Goal: Task Accomplishment & Management: Complete application form

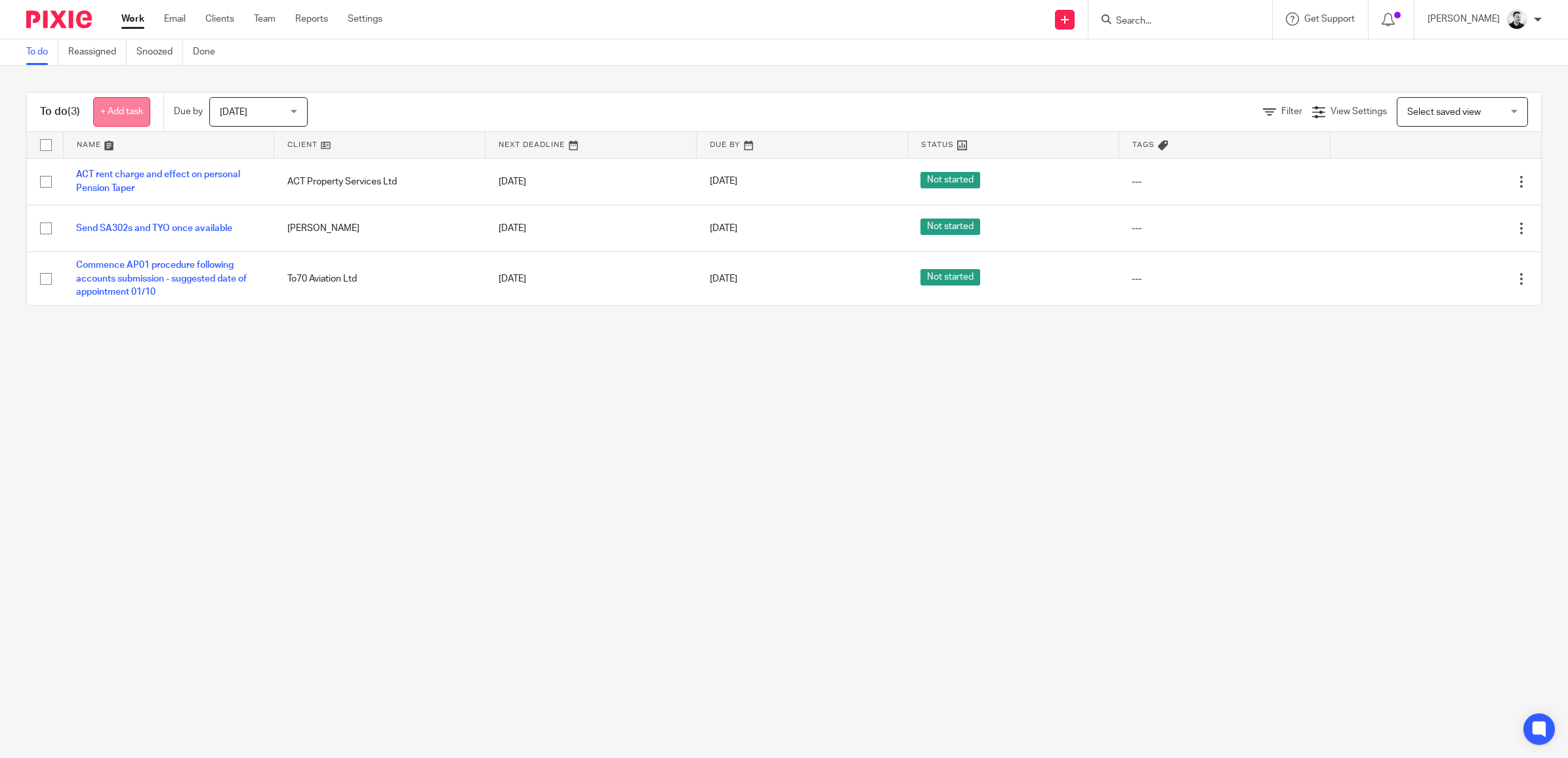
click at [123, 112] on link "+ Add task" at bounding box center [122, 112] width 57 height 29
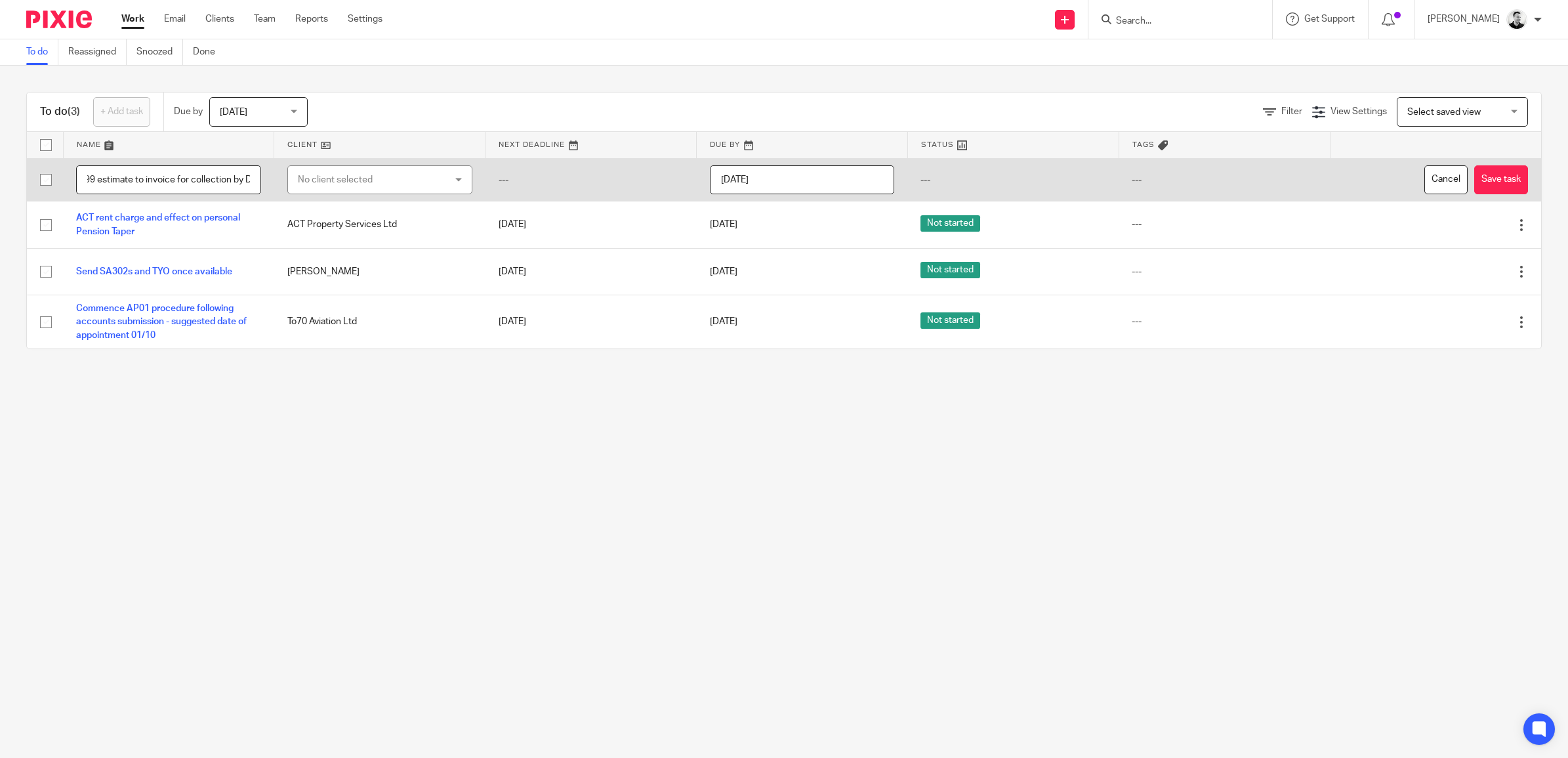
scroll to position [0, 55]
type input "Convert T99 estimate to invoice for collection by DD"
click at [358, 182] on div "No client selected" at bounding box center [367, 180] width 139 height 28
type input "to70"
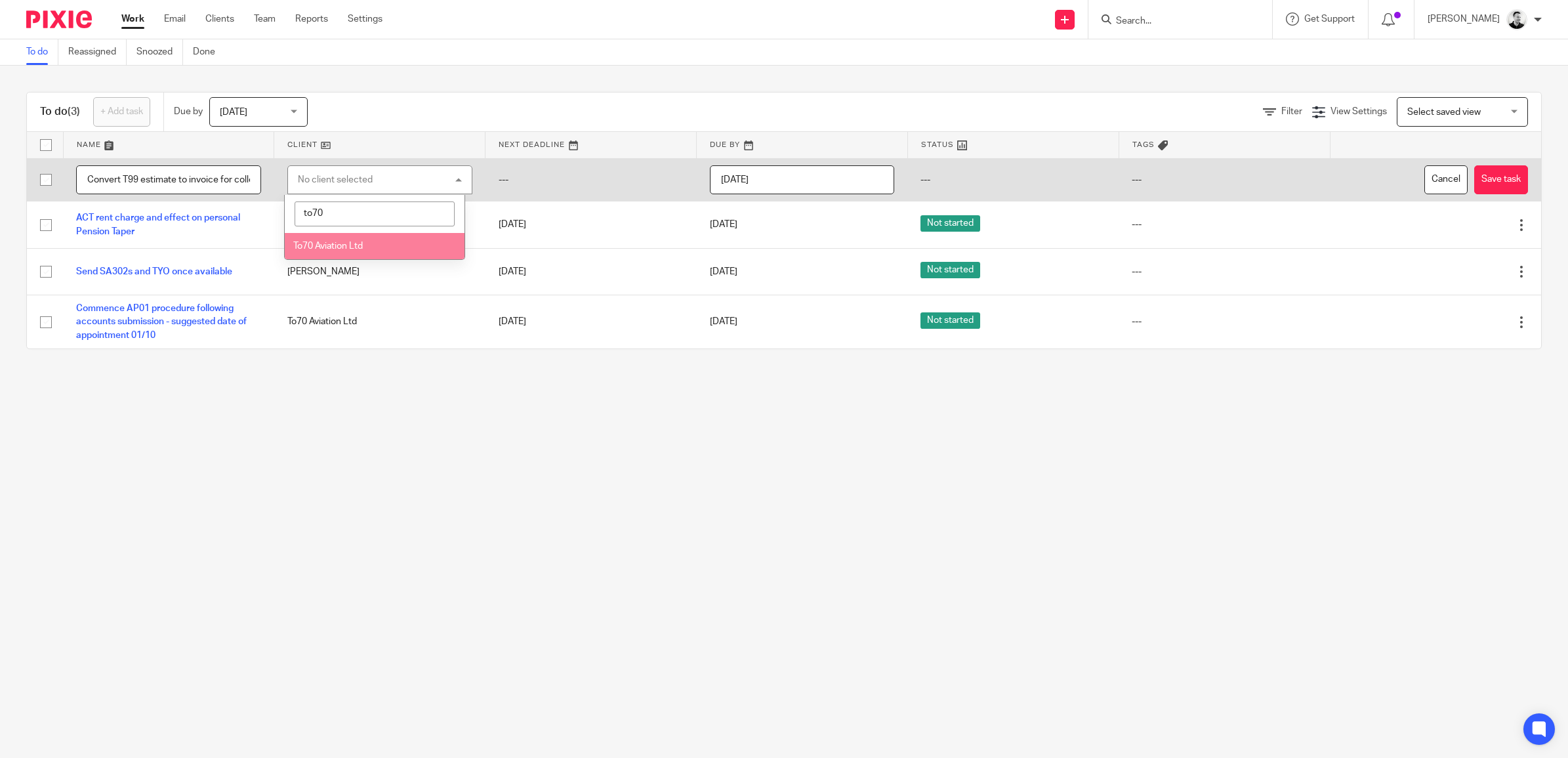
click at [353, 245] on span "To70 Aviation Ltd" at bounding box center [328, 246] width 69 height 10
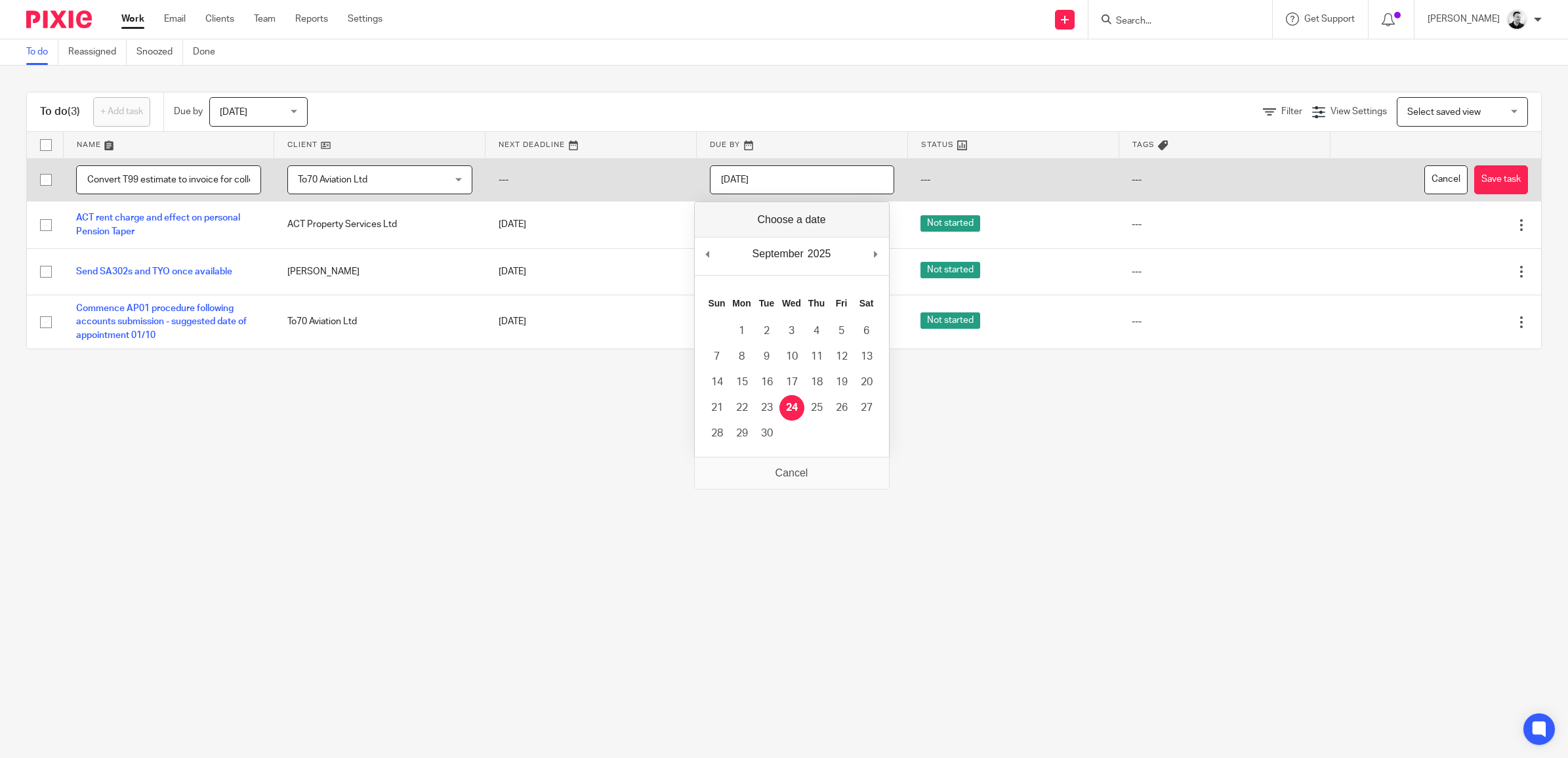
click at [776, 179] on input "[DATE]" at bounding box center [802, 180] width 185 height 29
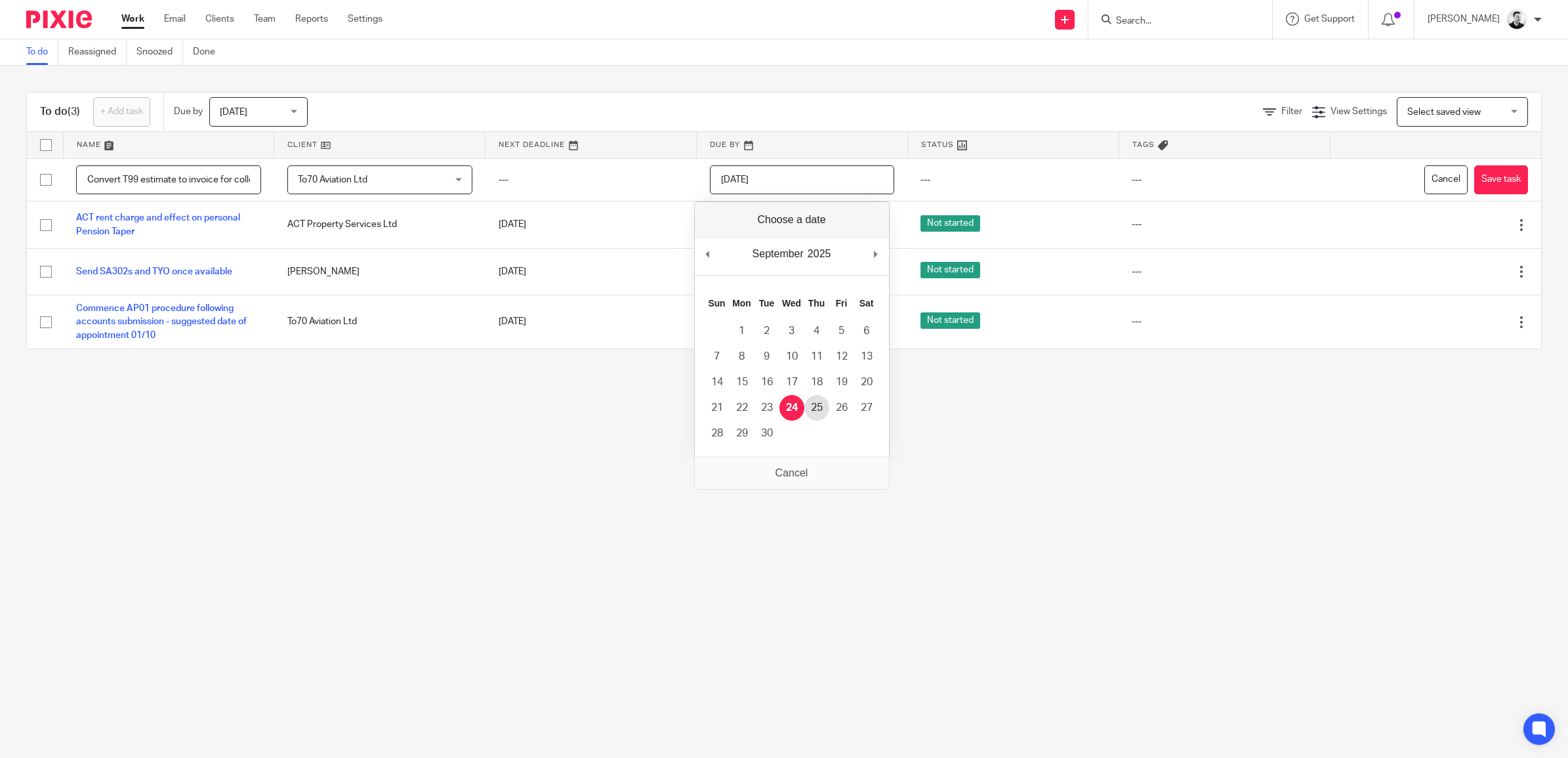
type input "2025-09-25"
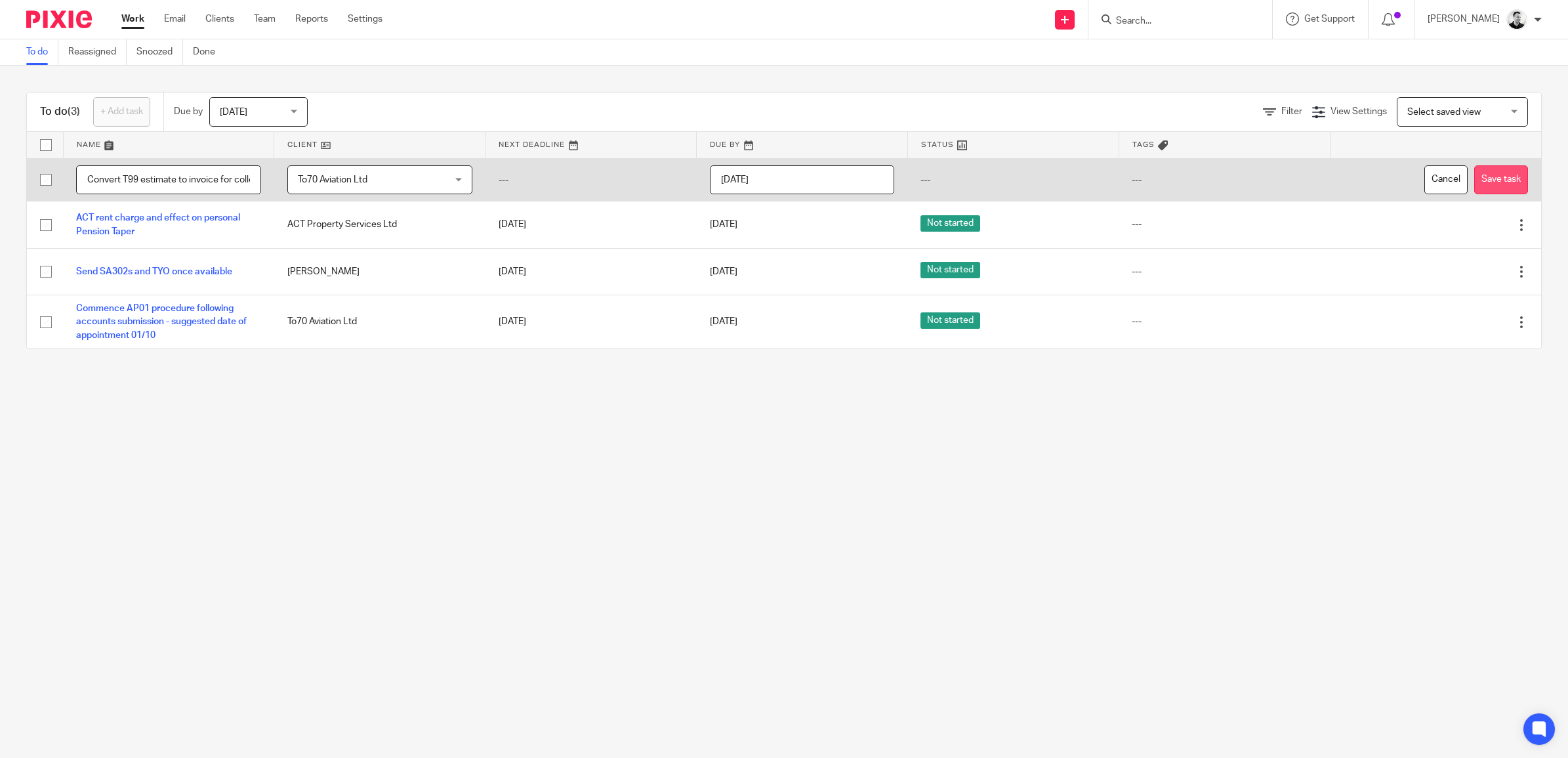
click at [1475, 175] on button "Save task" at bounding box center [1501, 180] width 54 height 29
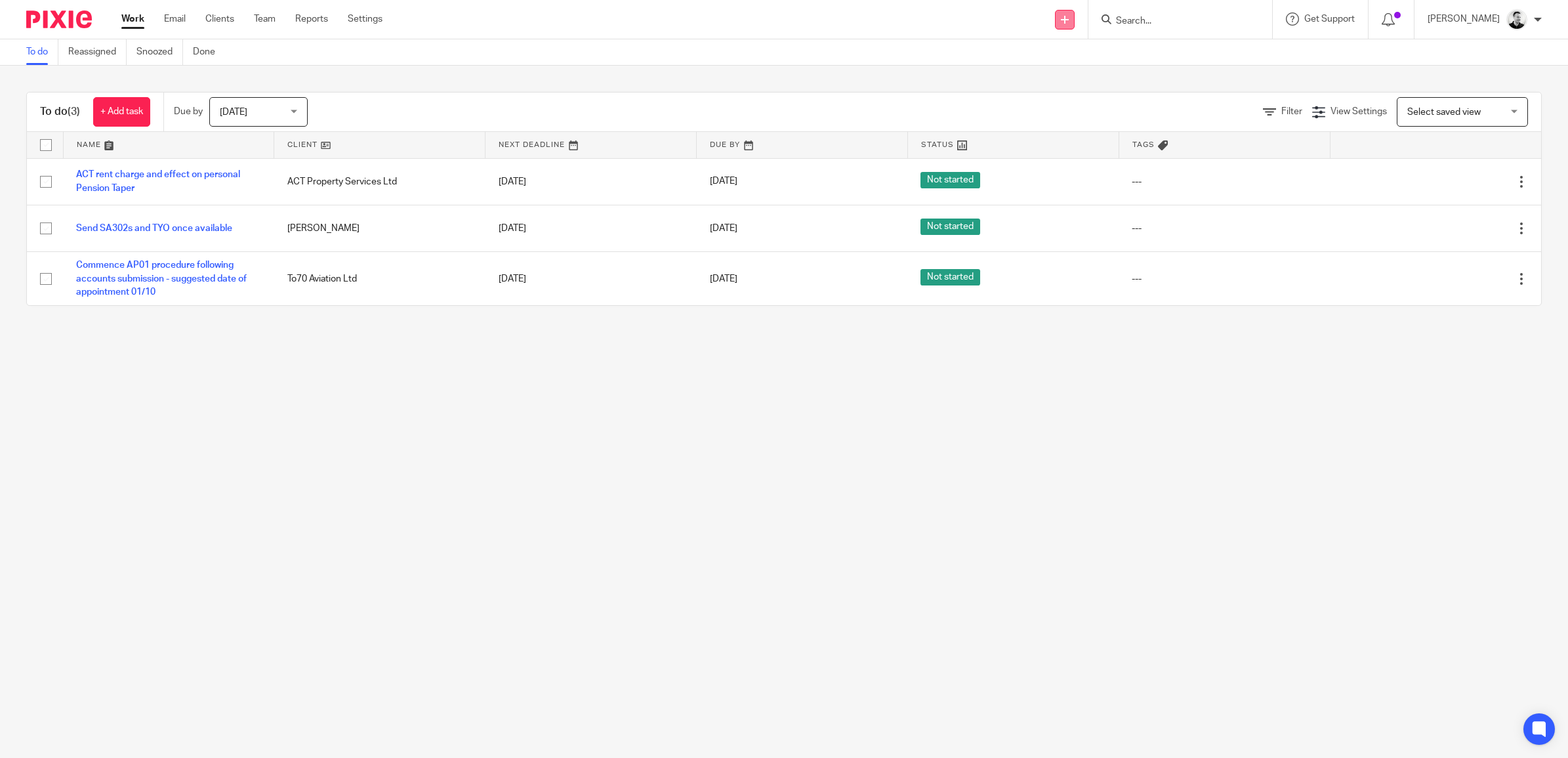
click at [1075, 22] on link at bounding box center [1064, 19] width 20 height 20
click at [1081, 80] on link "Create task" at bounding box center [1083, 80] width 80 height 19
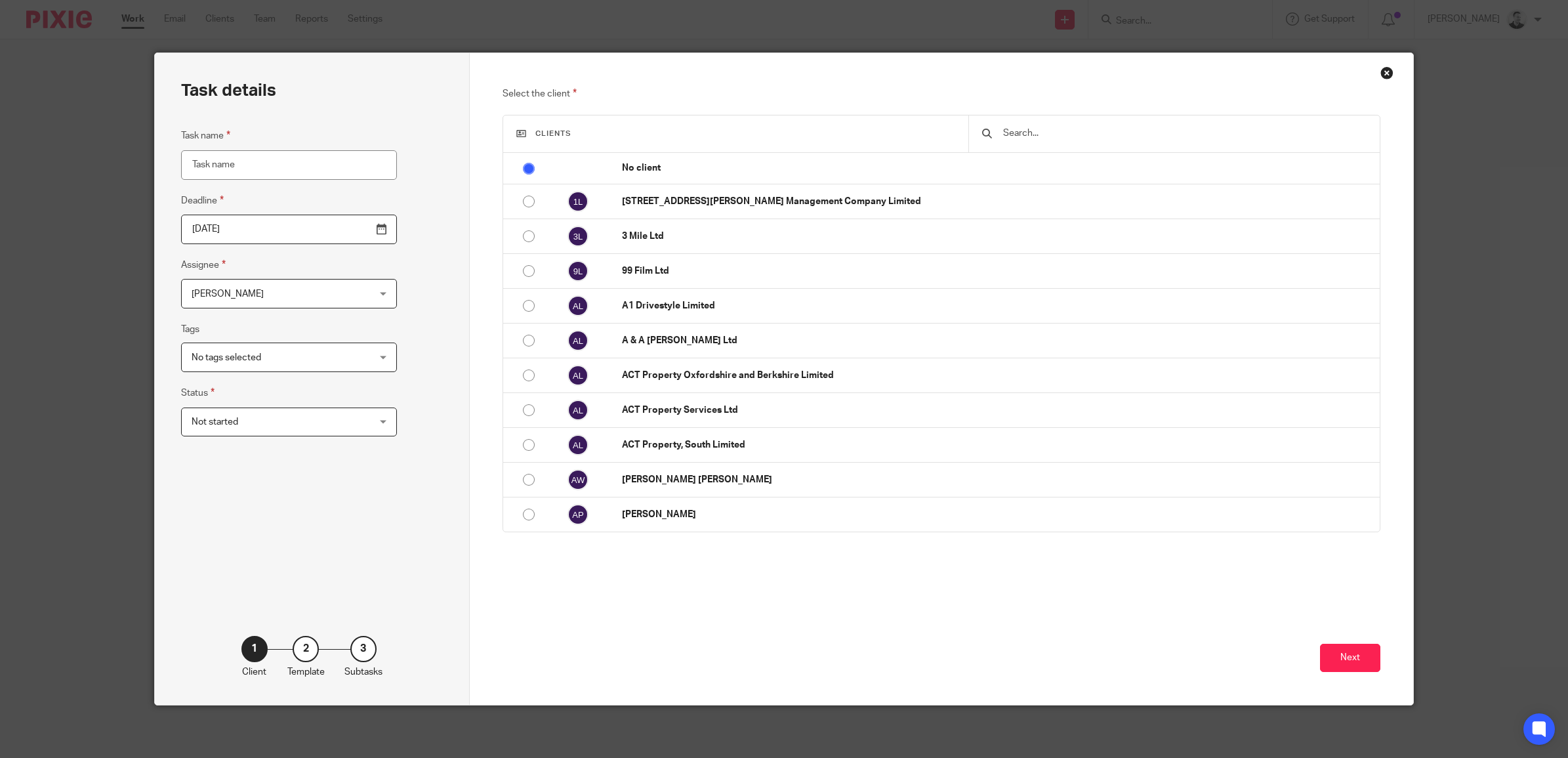
click at [1018, 138] on input "text" at bounding box center [1185, 133] width 365 height 15
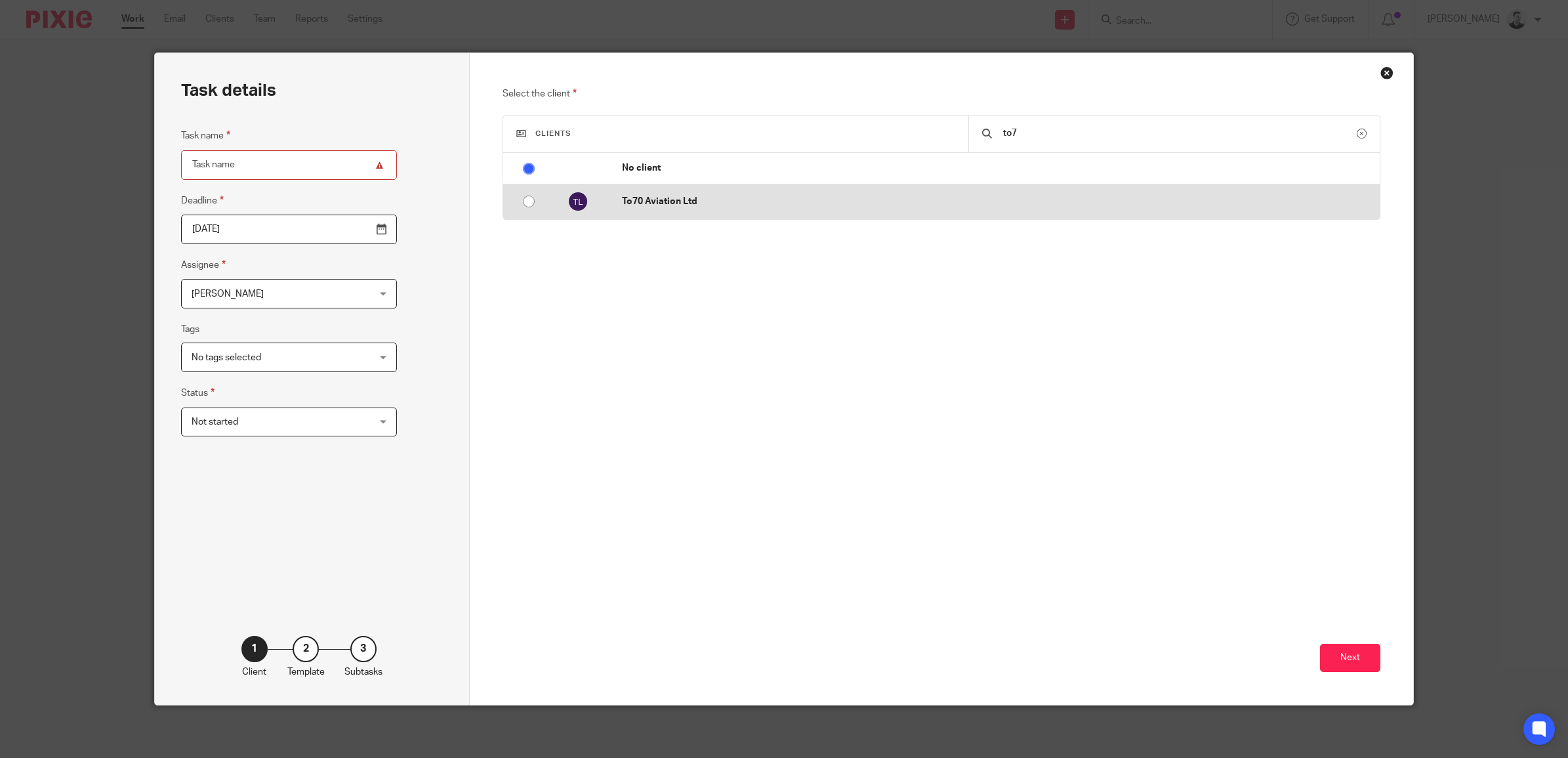
type input "to7"
click at [916, 210] on td "To70 Aviation Ltd" at bounding box center [994, 202] width 771 height 35
radio input "false"
radio input "true"
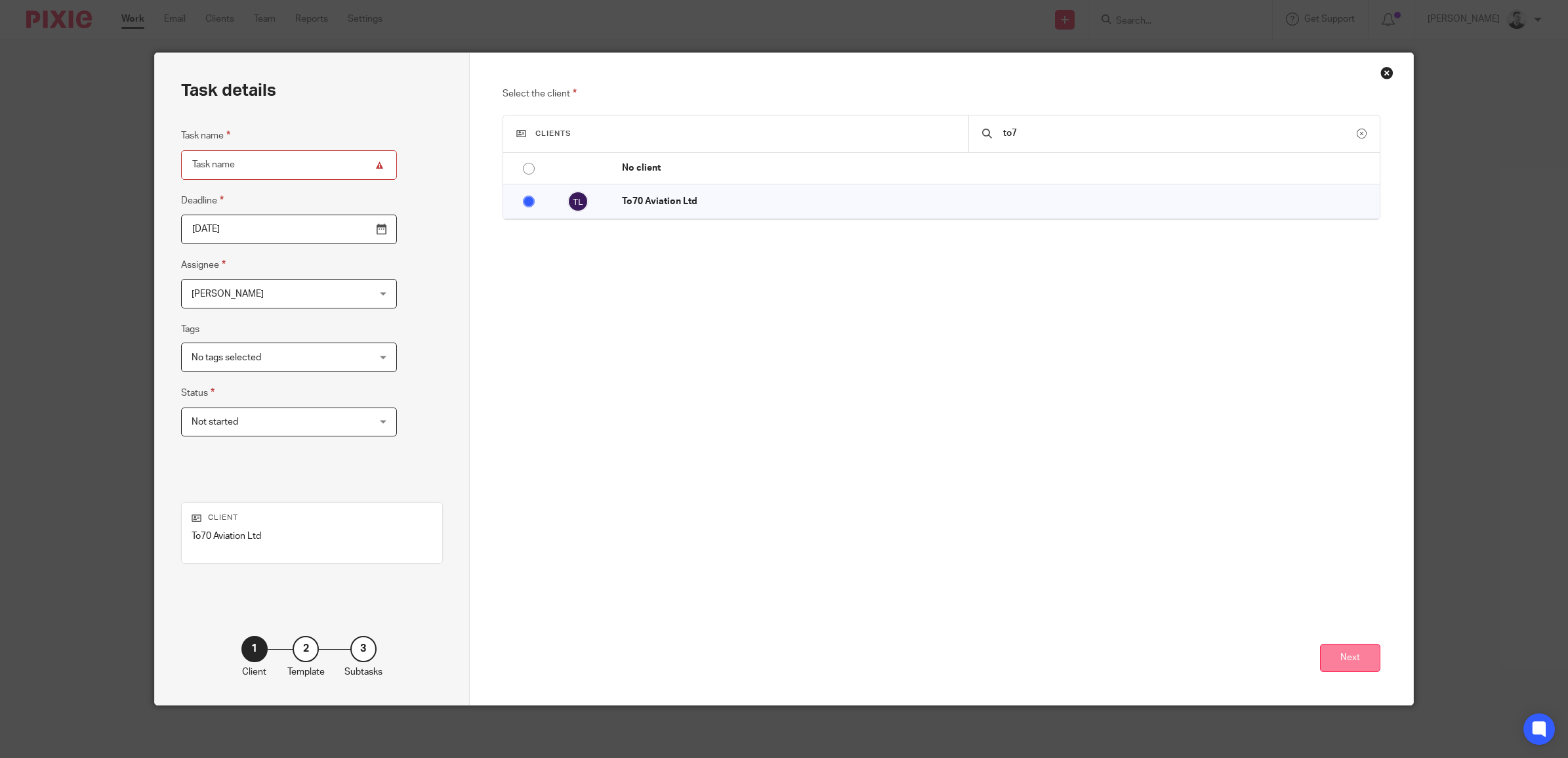
click at [1361, 658] on button "Next" at bounding box center [1351, 658] width 61 height 29
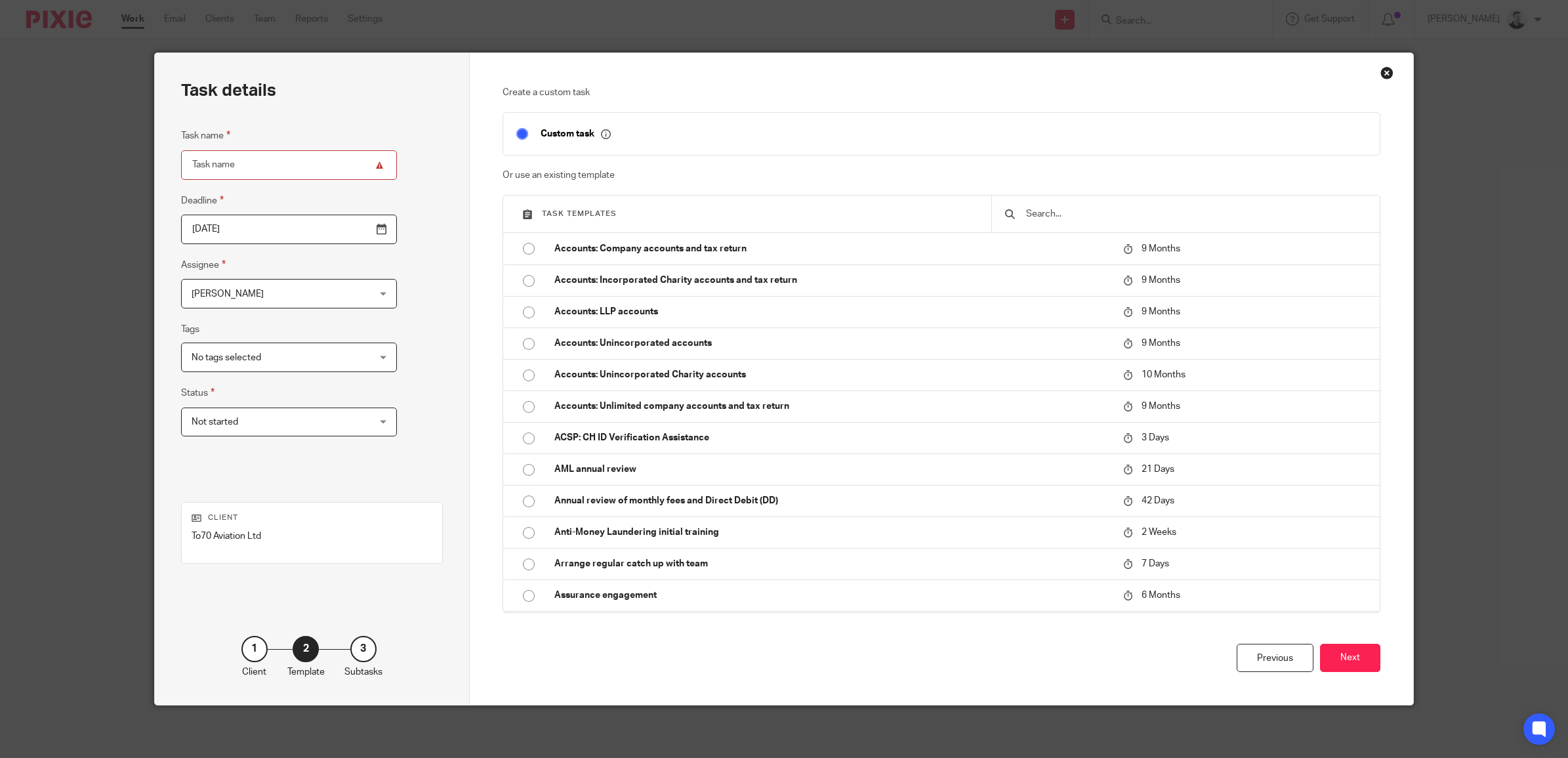
click at [1054, 218] on input "text" at bounding box center [1195, 214] width 342 height 15
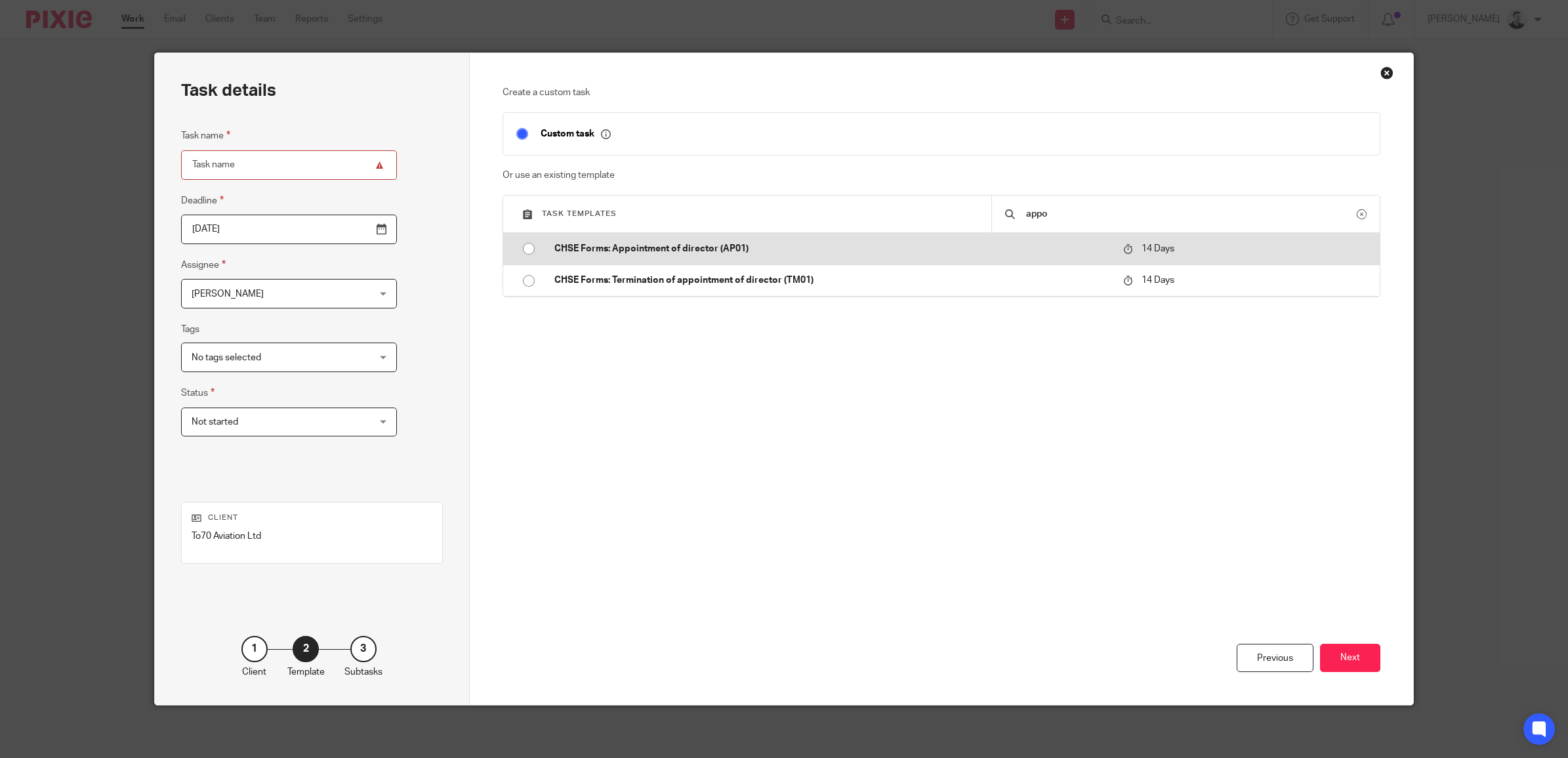
type input "appo"
click at [691, 243] on p "CHSE Forms: Appointment of director (AP01)" at bounding box center [832, 248] width 556 height 13
type input "2025-10-08"
type input "CHSE Forms: Appointment of director (AP01)"
checkbox input "false"
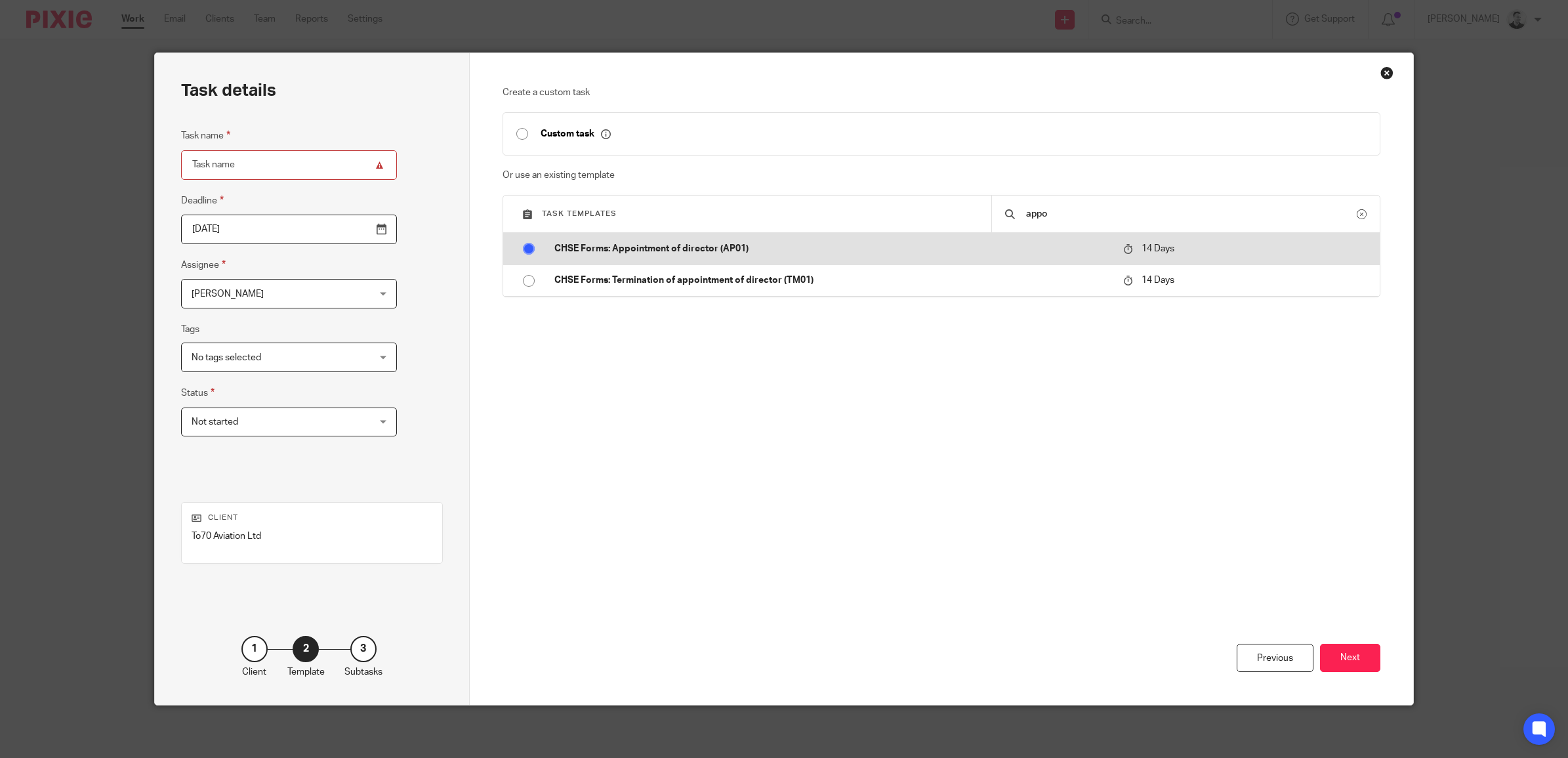
radio input "true"
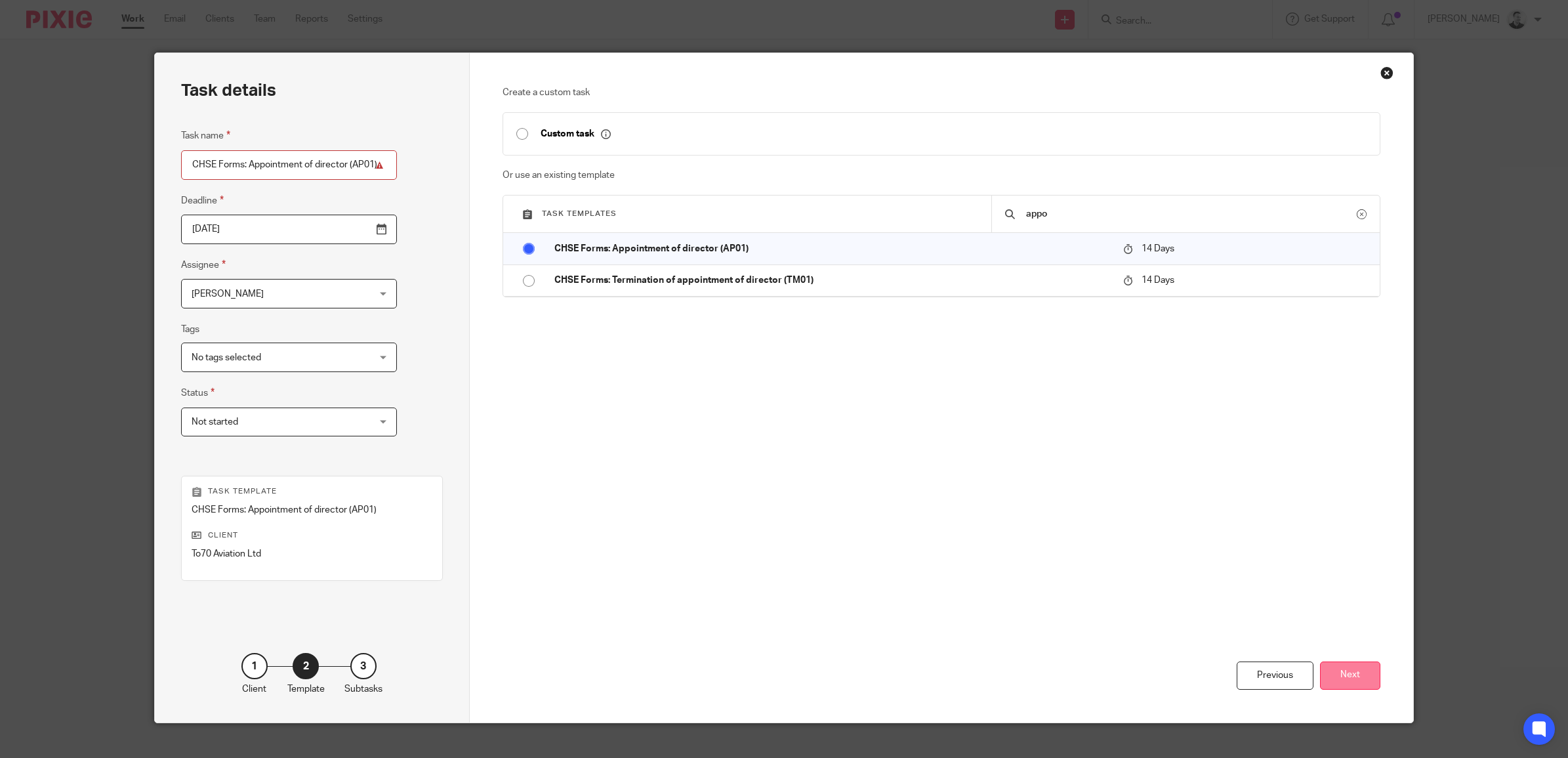
click at [1323, 671] on button "Next" at bounding box center [1351, 675] width 61 height 29
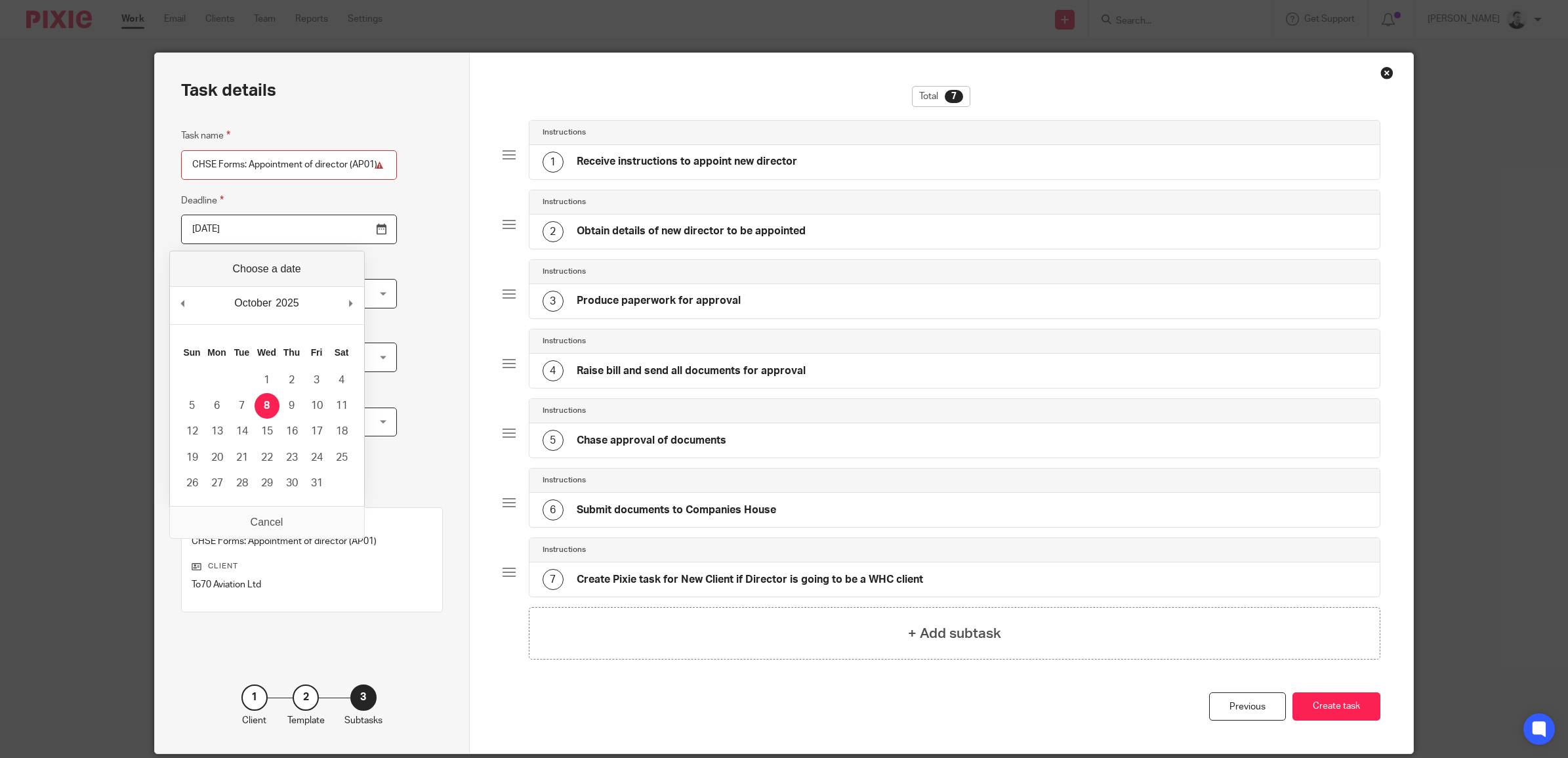
click at [349, 227] on input "2025-10-08" at bounding box center [288, 229] width 215 height 29
type input "2025-10-01"
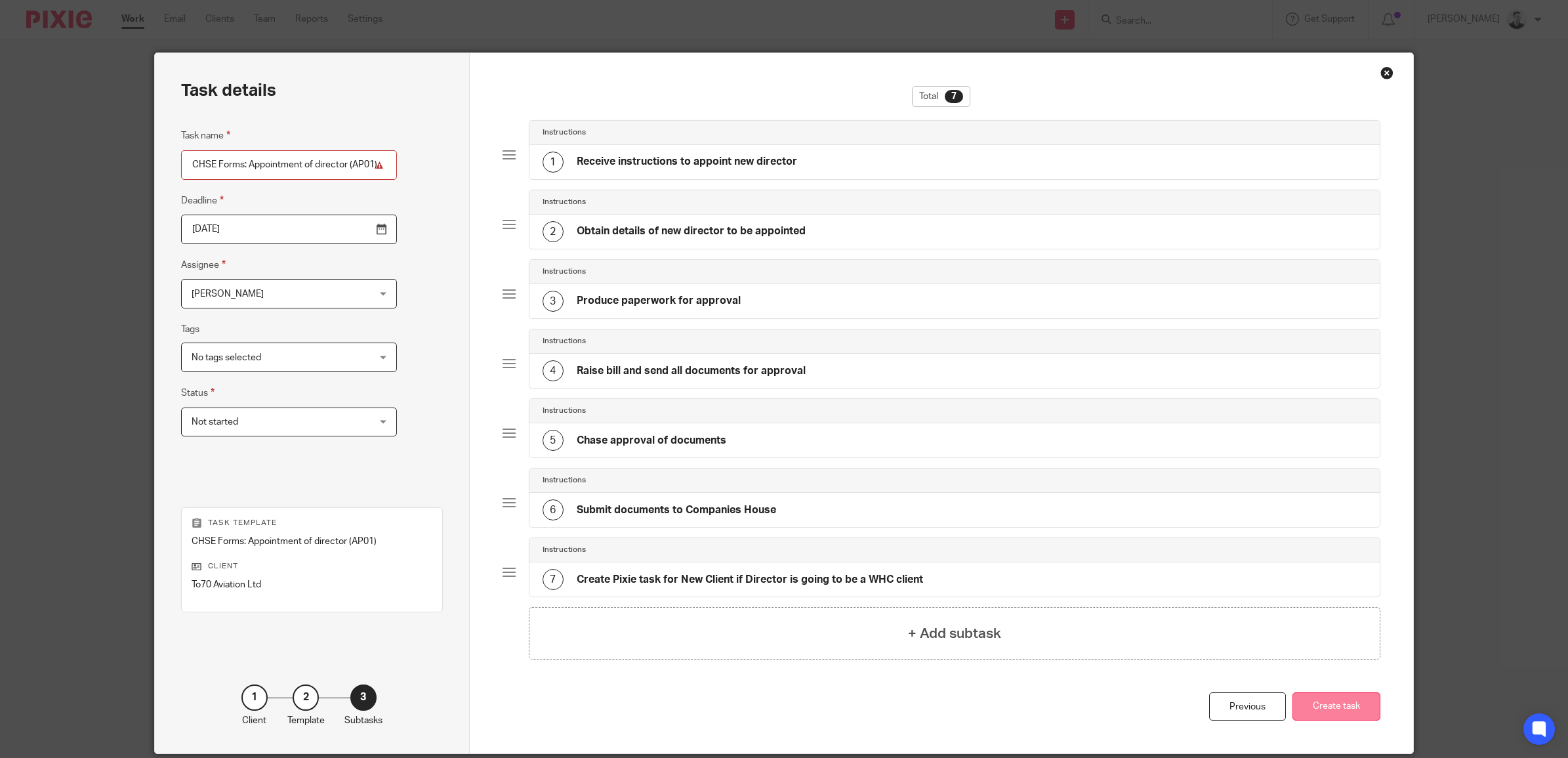
click at [1352, 710] on button "Create task" at bounding box center [1337, 706] width 88 height 29
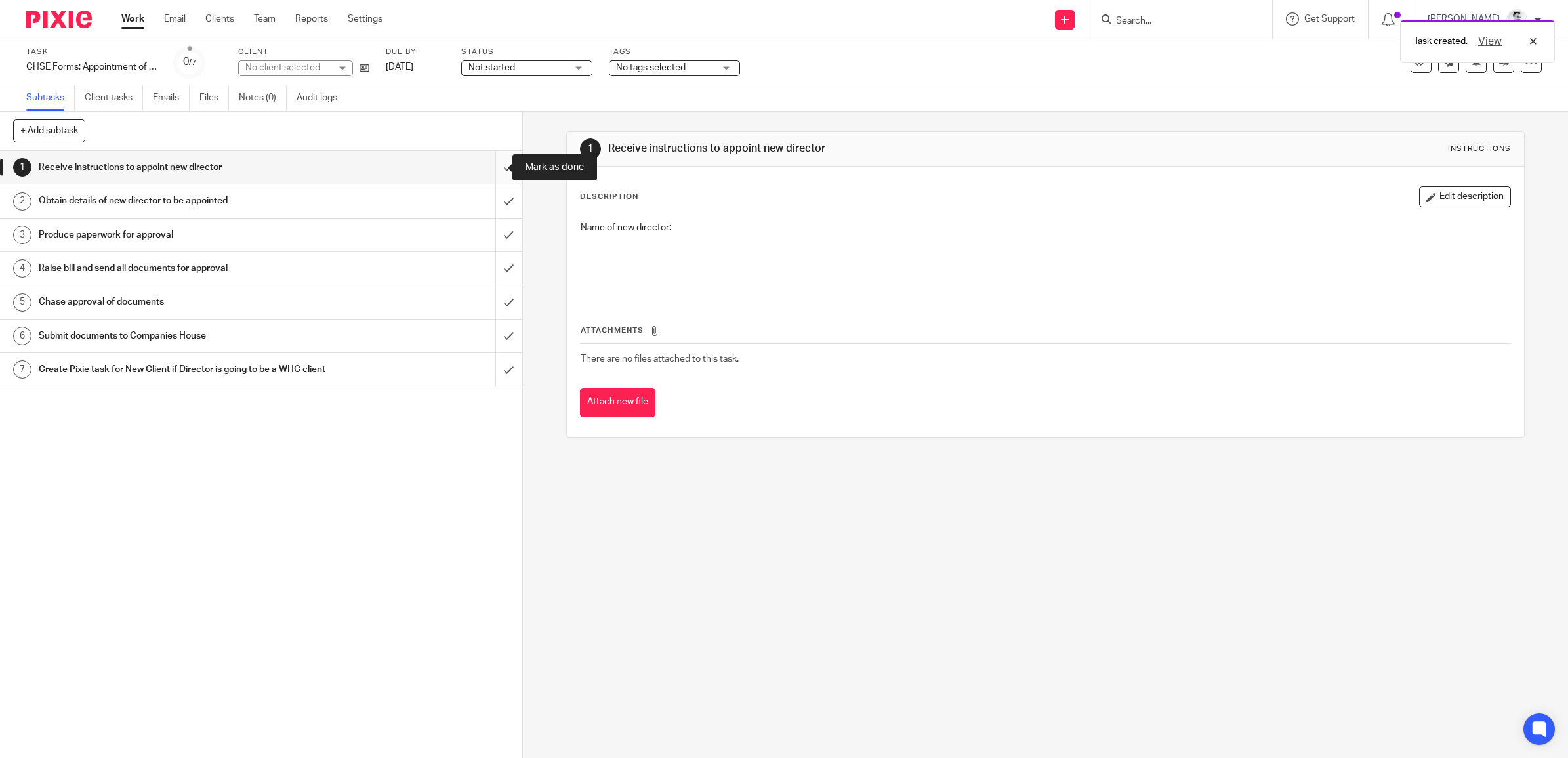
click at [482, 162] on input "submit" at bounding box center [261, 167] width 523 height 33
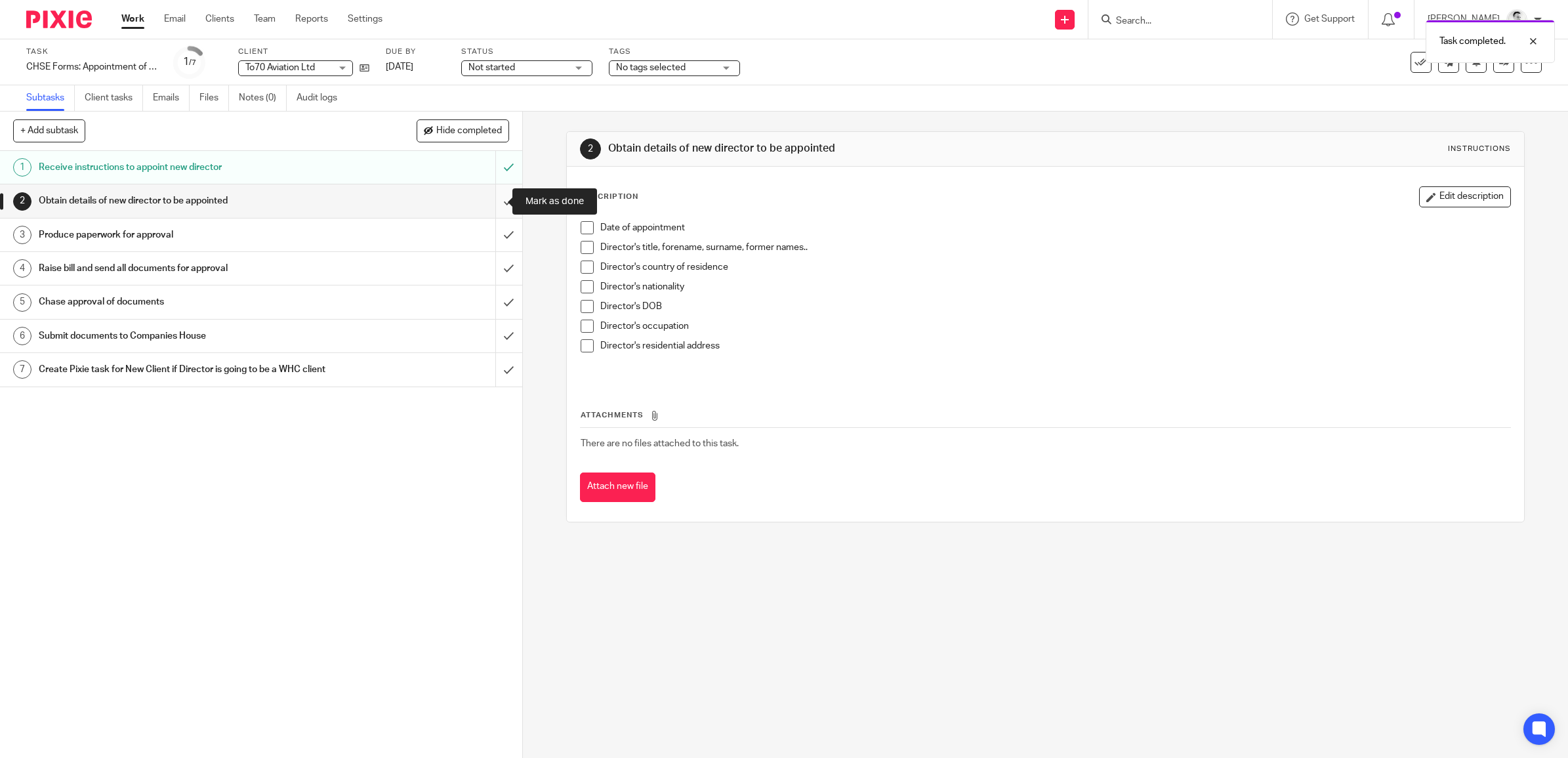
click at [492, 200] on input "submit" at bounding box center [261, 201] width 523 height 33
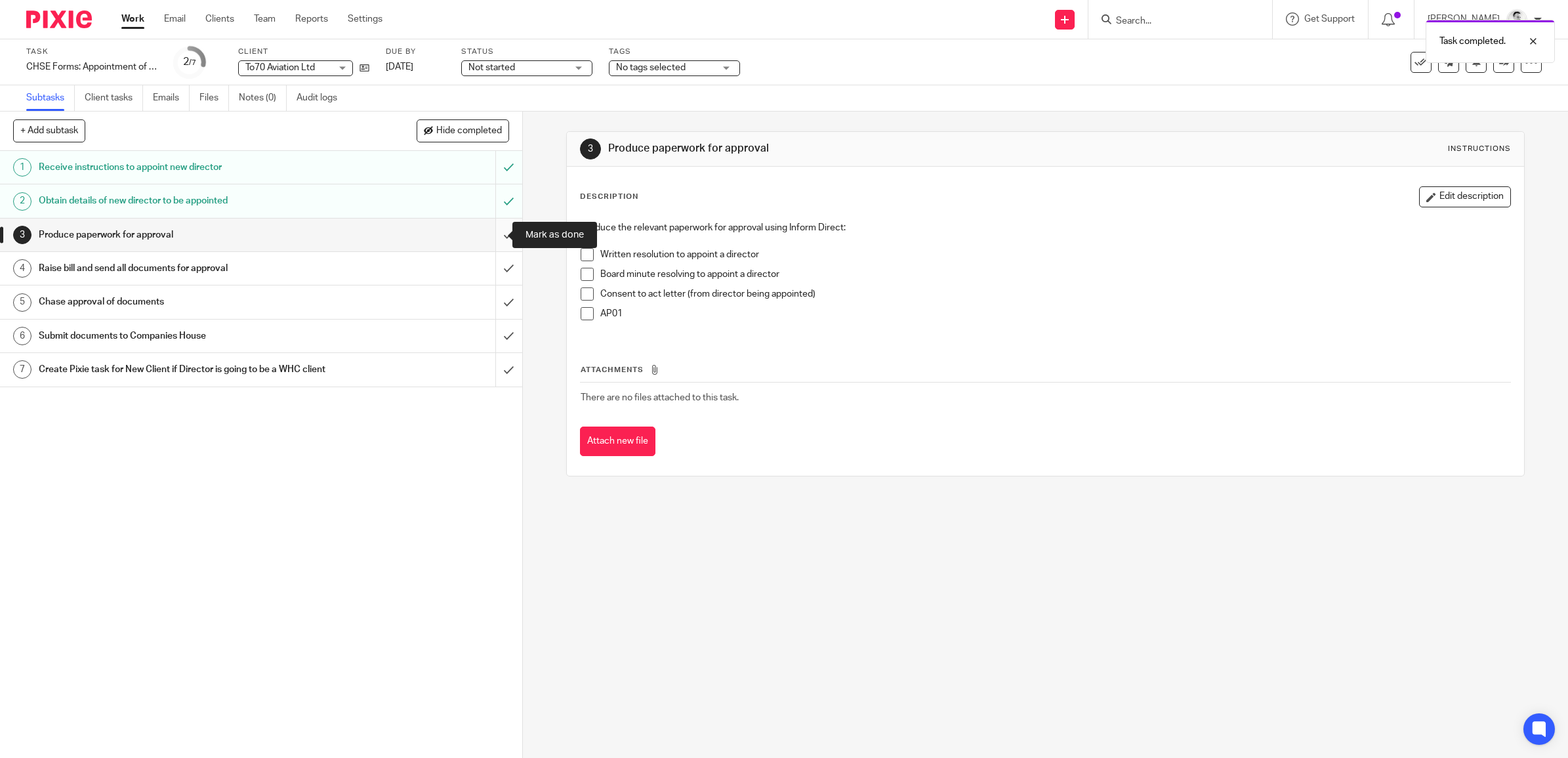
click at [490, 232] on input "submit" at bounding box center [261, 234] width 523 height 33
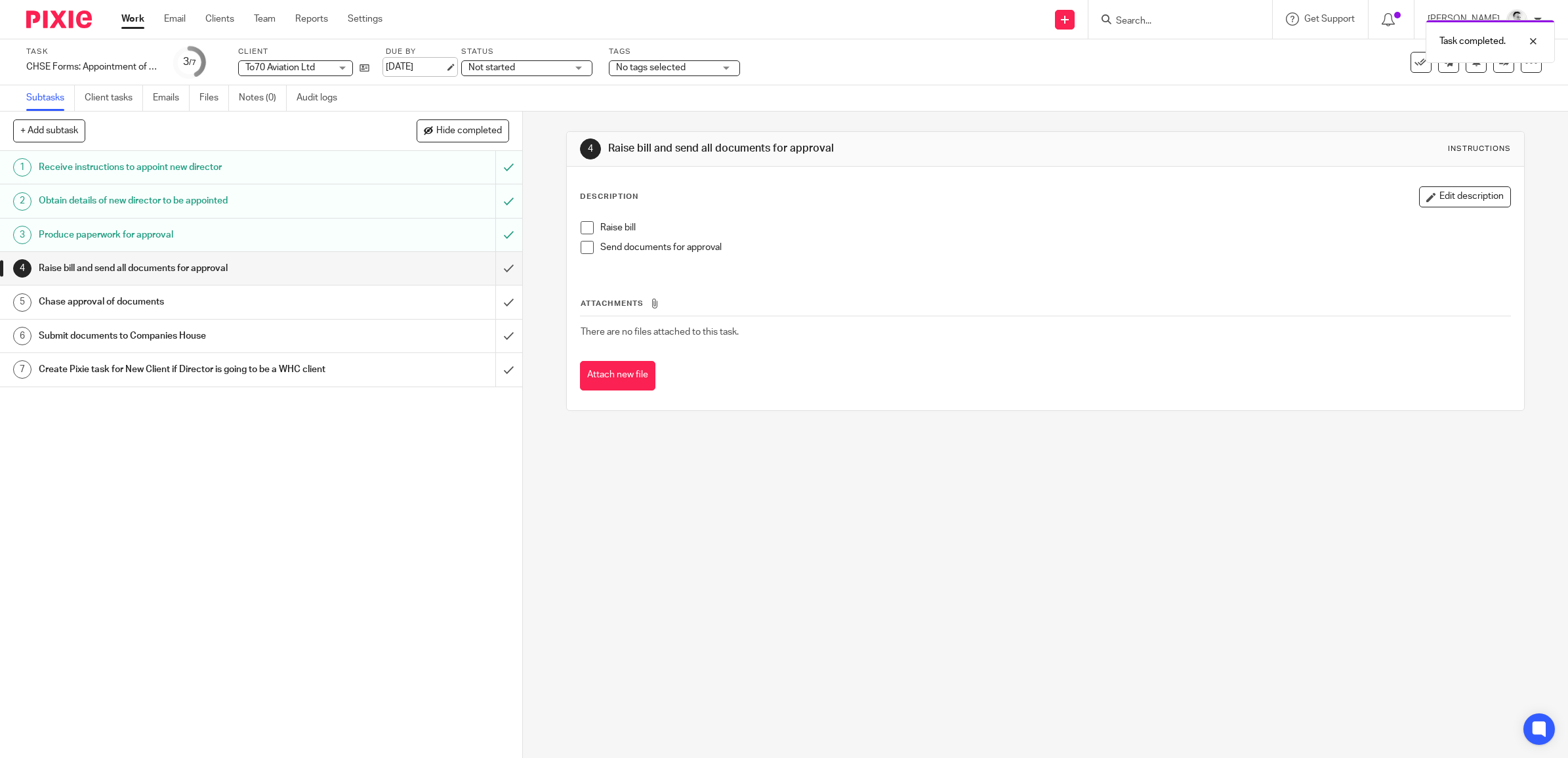
click at [414, 62] on link "1 Oct 2025" at bounding box center [415, 67] width 59 height 14
click at [421, 72] on link "[DATE]" at bounding box center [415, 67] width 59 height 14
click at [134, 15] on link "Work" at bounding box center [132, 18] width 23 height 13
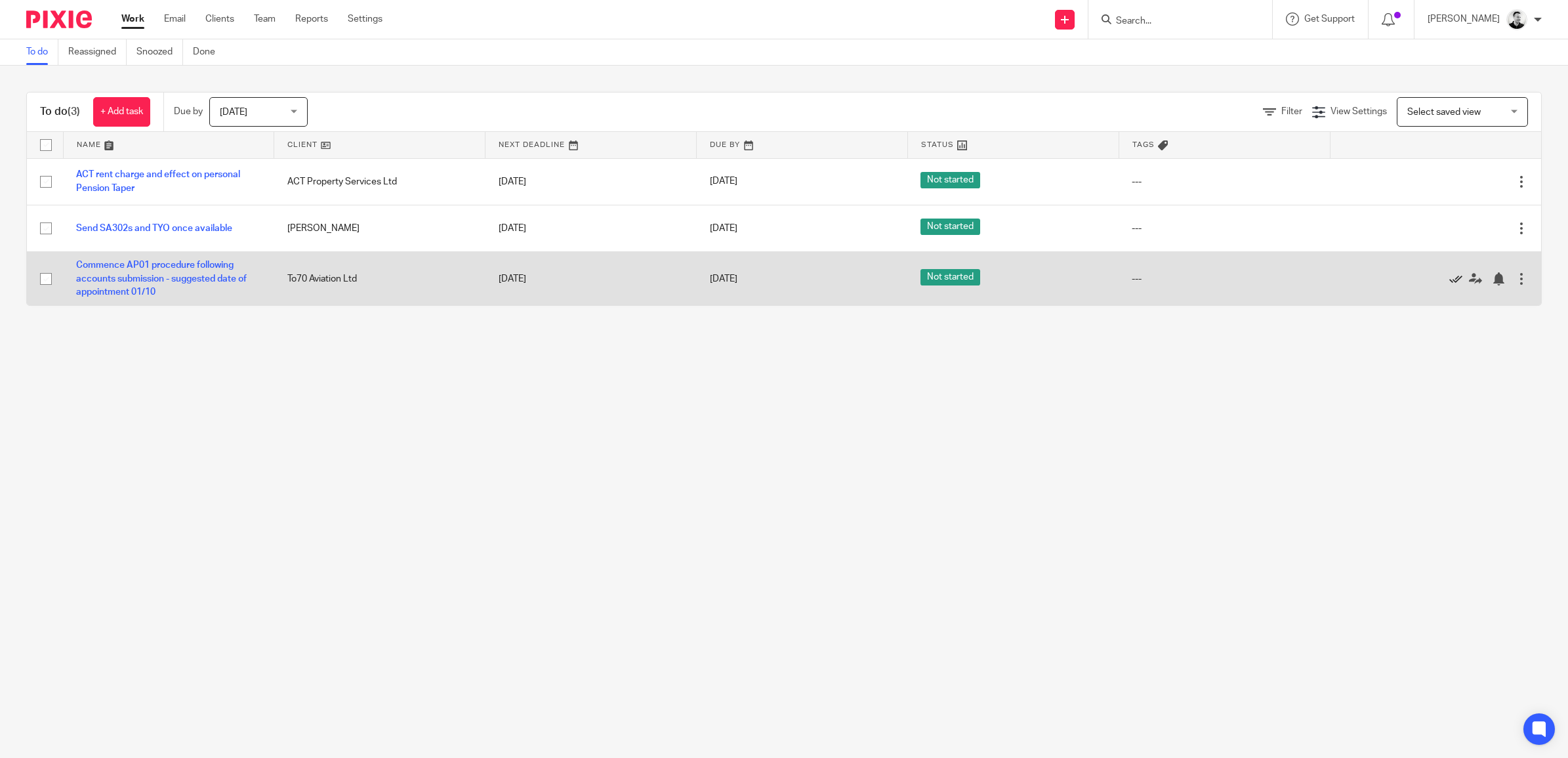
click at [1449, 273] on icon at bounding box center [1456, 279] width 13 height 13
